Goal: Information Seeking & Learning: Learn about a topic

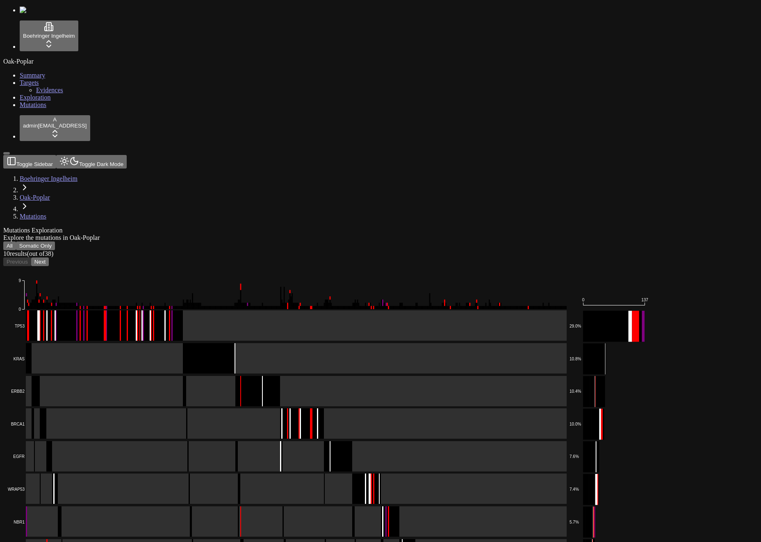
click at [16, 242] on button "All" at bounding box center [9, 246] width 13 height 9
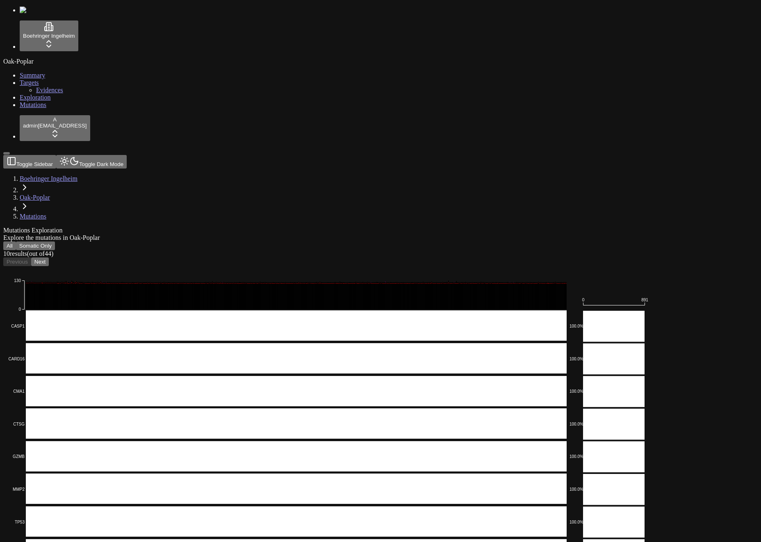
click at [55, 242] on button "Somatic Only" at bounding box center [35, 246] width 39 height 9
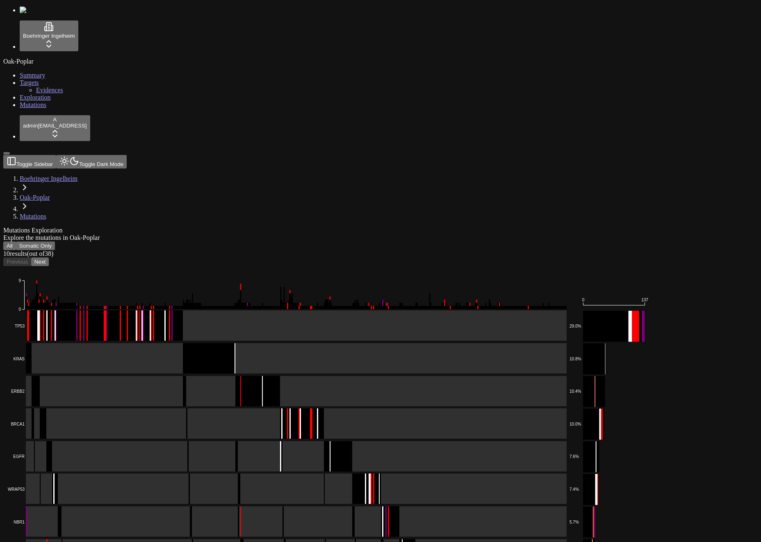
click at [300, 227] on div "Mutations Exploration Explore the mutations in Oak-Poplar" at bounding box center [341, 234] width 676 height 15
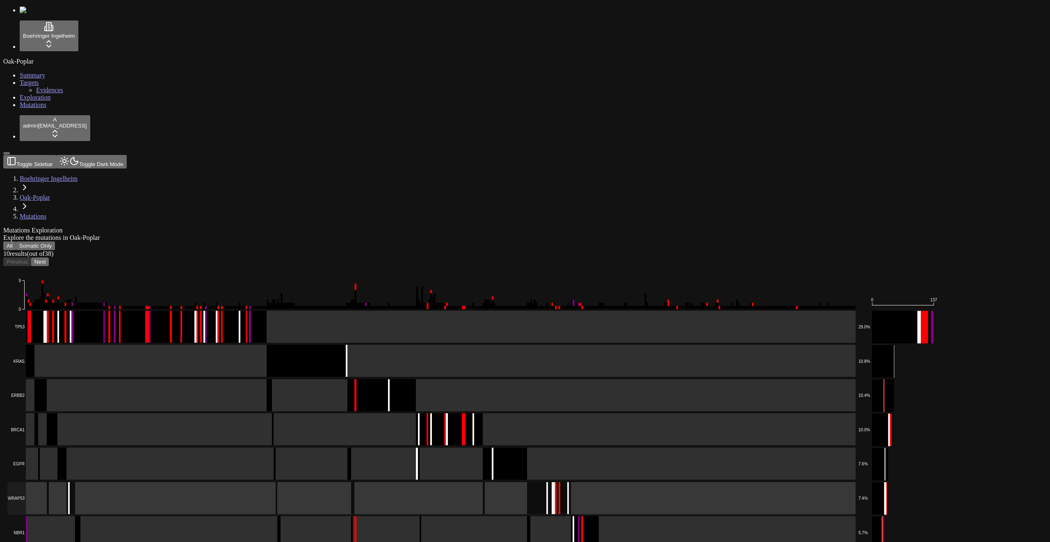
click at [338, 448] on rect at bounding box center [431, 464] width 848 height 32
click at [677, 227] on div "Mutations Exploration Explore the mutations in Oak-Poplar All Somatic Only 10 r…" at bounding box center [485, 468] width 965 height 482
click at [48, 109] on div "Oak-Poplar Summary Targets Evidences Exploration Mutations" at bounding box center [525, 83] width 1044 height 51
drag, startPoint x: 45, startPoint y: 172, endPoint x: 27, endPoint y: 179, distance: 18.8
click at [39, 109] on div "Oak-Poplar Summary Targets Evidences Exploration Mutations" at bounding box center [525, 83] width 1044 height 51
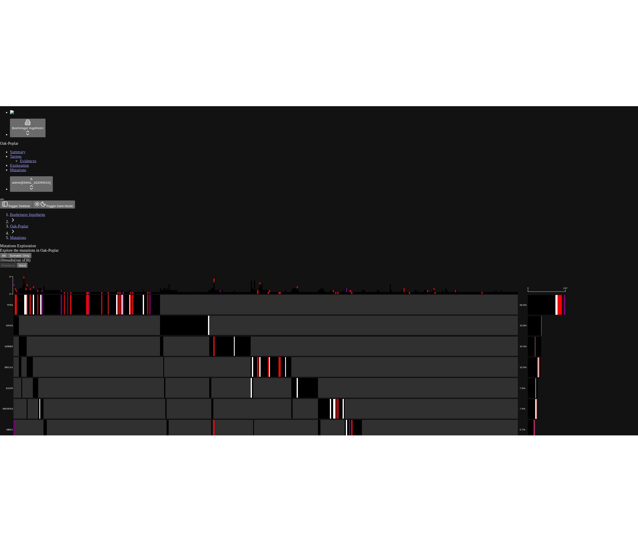
scroll to position [20, 0]
